Goal: Task Accomplishment & Management: Manage account settings

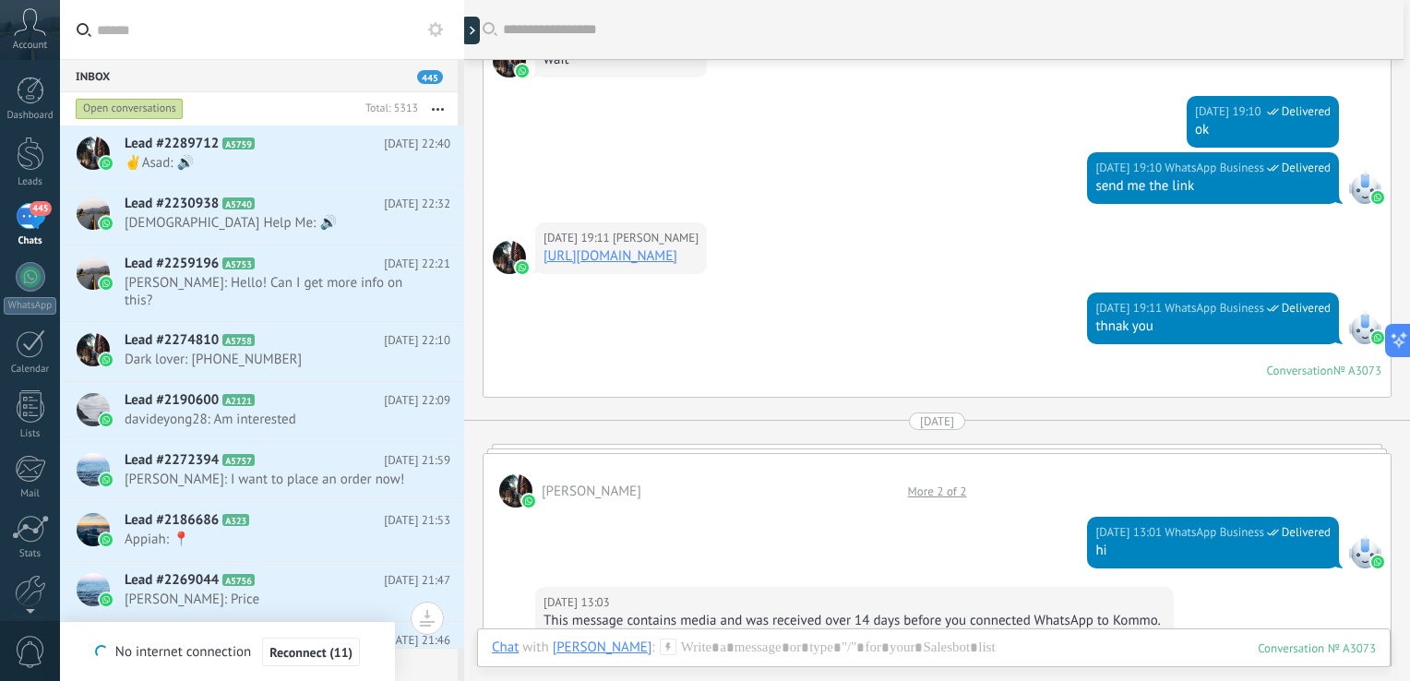
scroll to position [2338, 0]
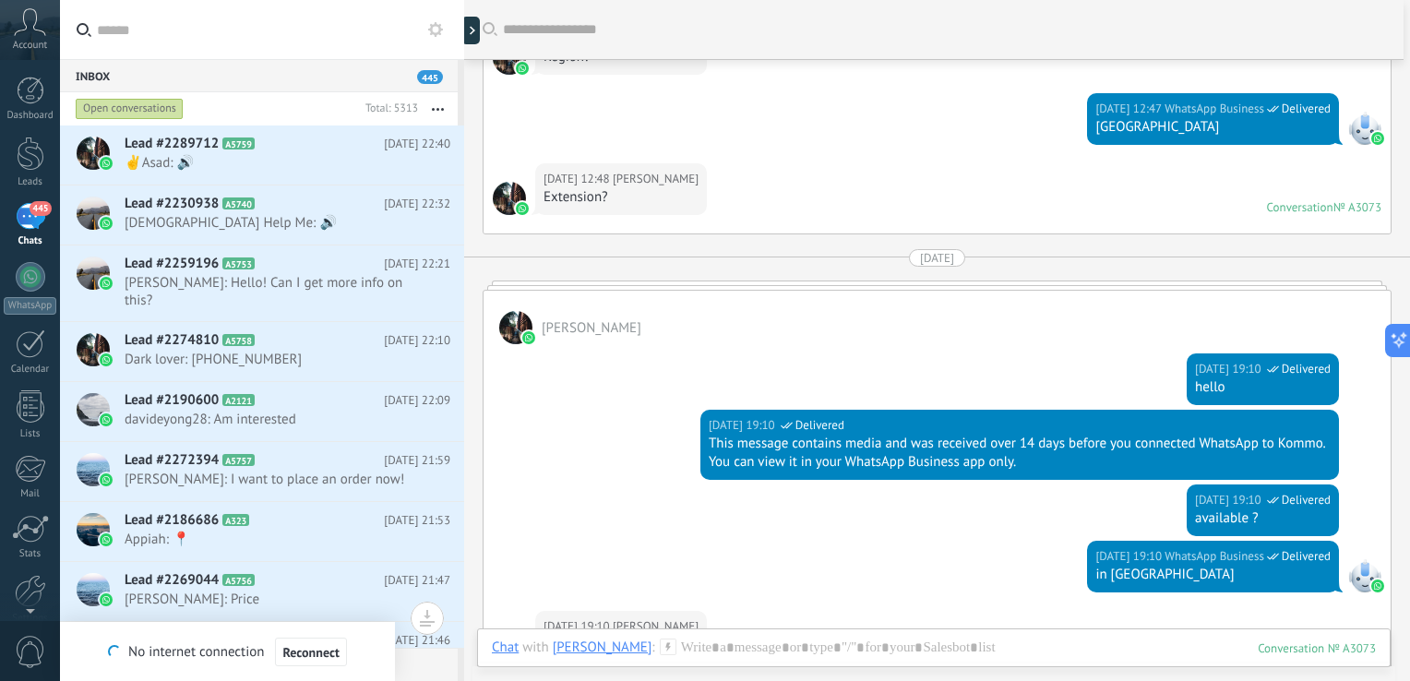
click at [30, 219] on div "445" at bounding box center [31, 216] width 30 height 27
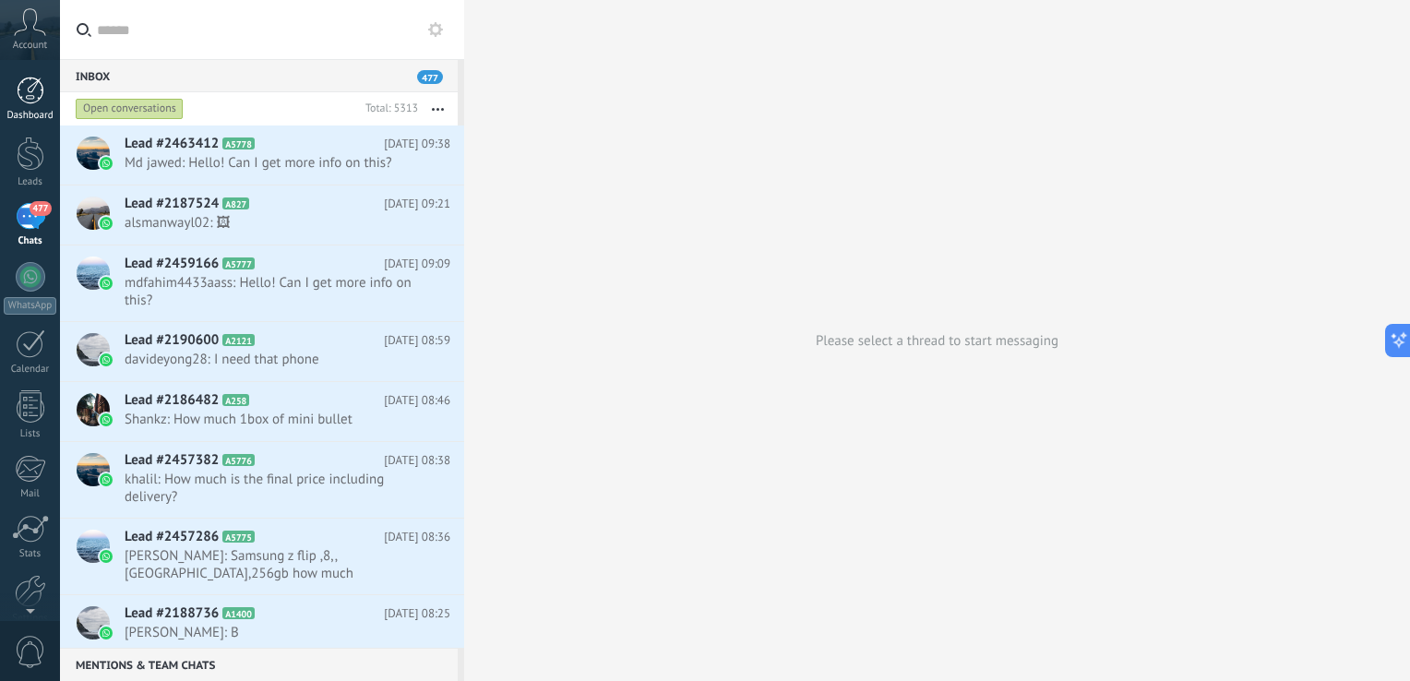
click at [34, 98] on div at bounding box center [31, 91] width 28 height 28
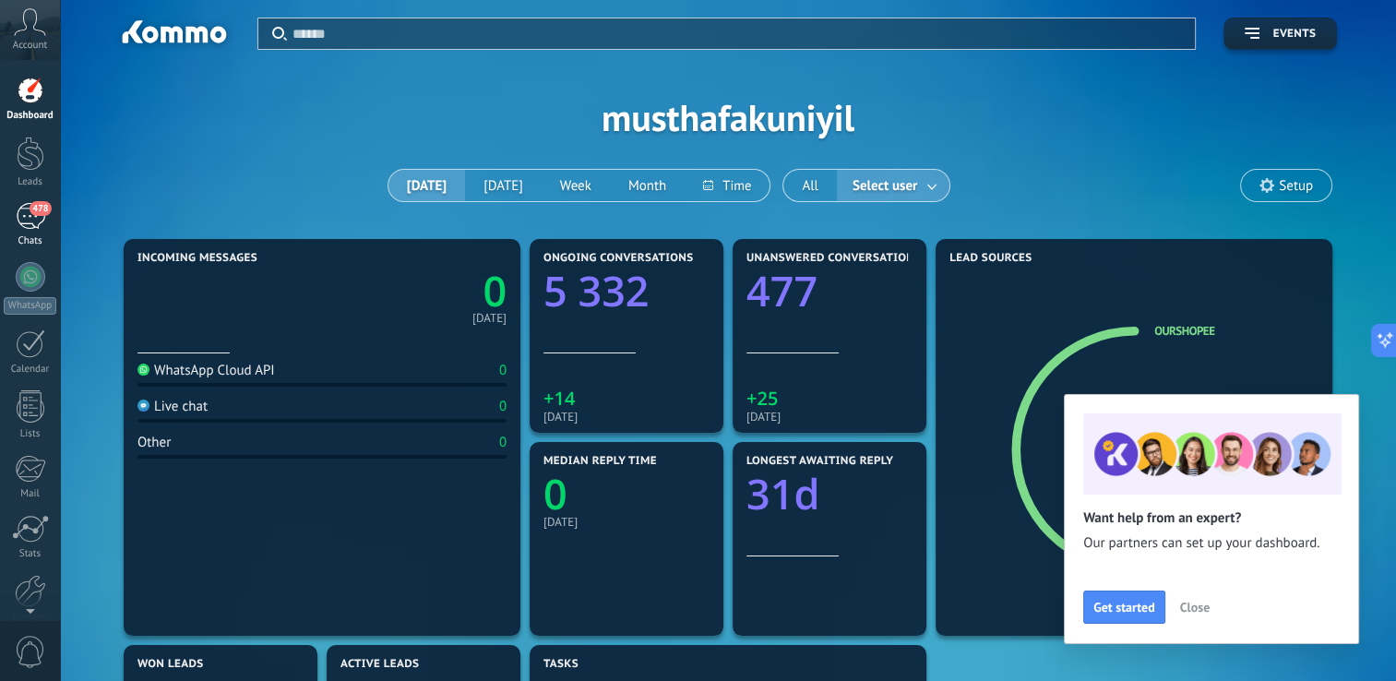
click at [35, 228] on div "478" at bounding box center [31, 216] width 30 height 27
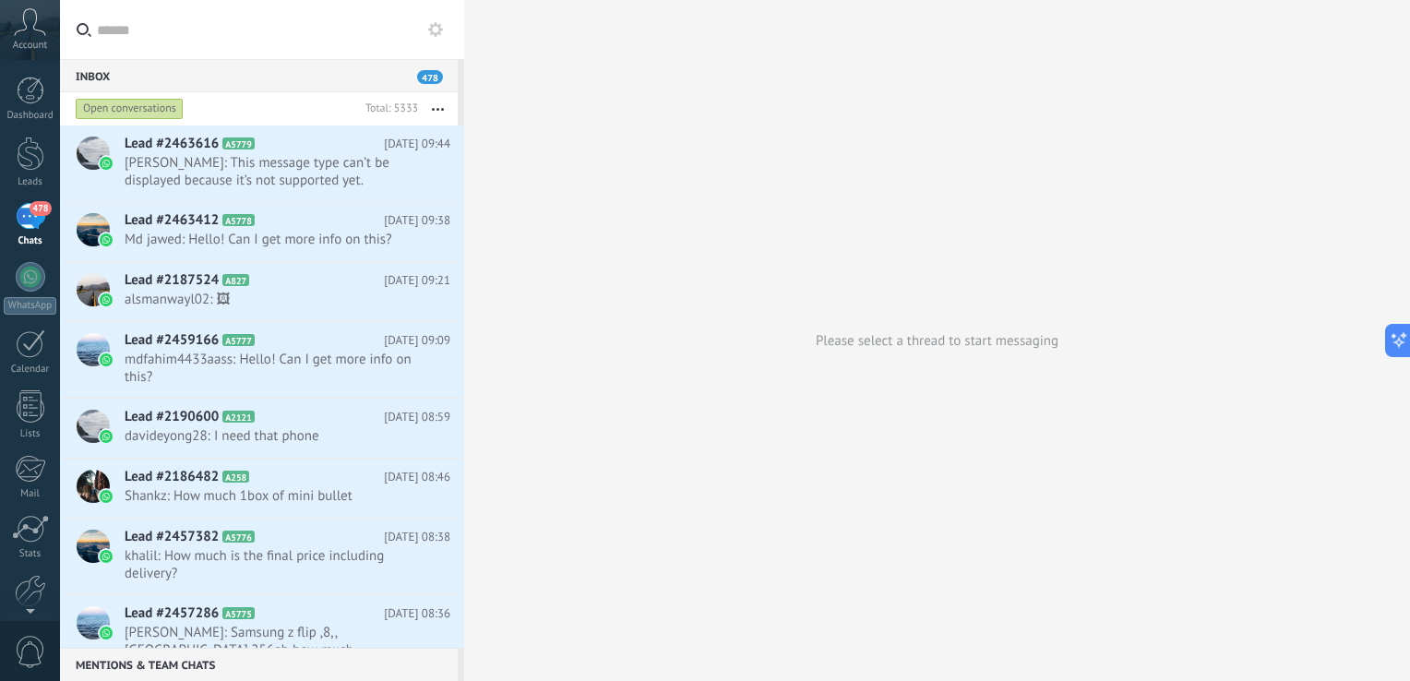
click at [434, 35] on icon at bounding box center [435, 29] width 15 height 15
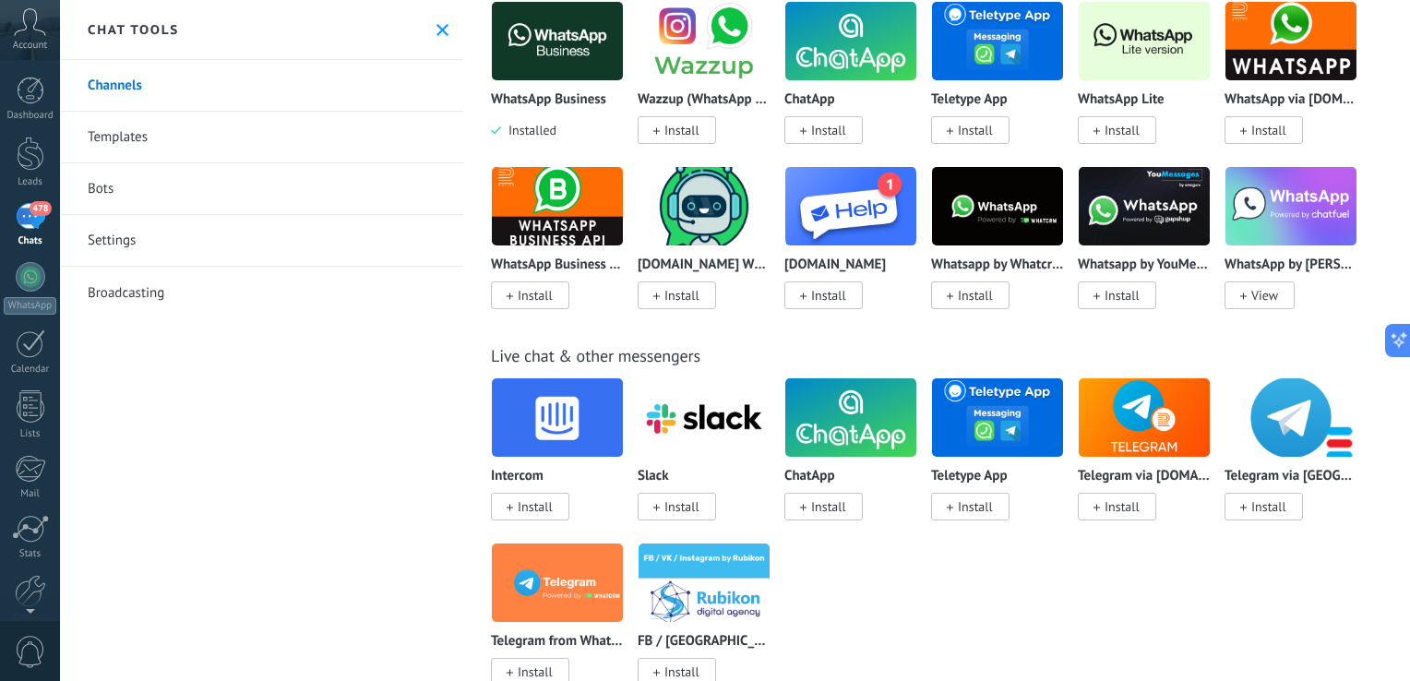
scroll to position [766, 0]
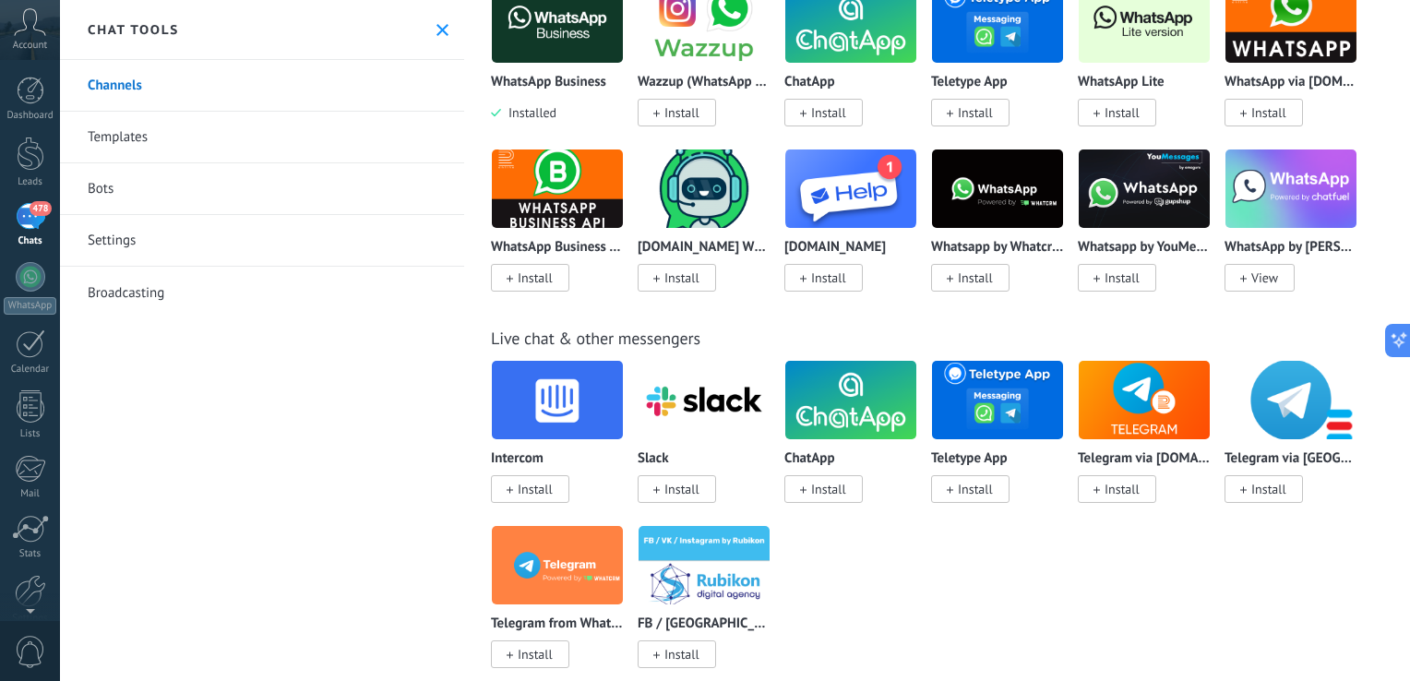
click at [151, 142] on link "Templates" at bounding box center [262, 138] width 404 height 52
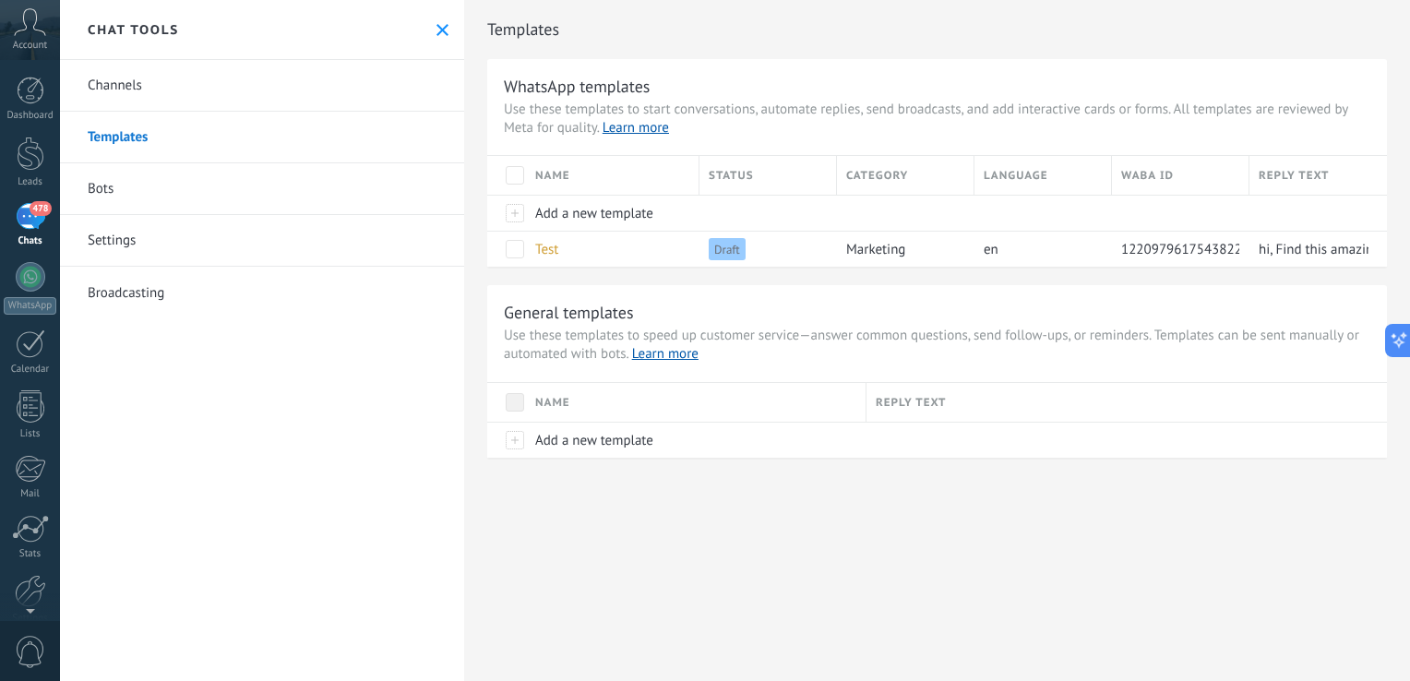
click at [117, 245] on link "Settings" at bounding box center [262, 241] width 404 height 52
